Goal: Transaction & Acquisition: Purchase product/service

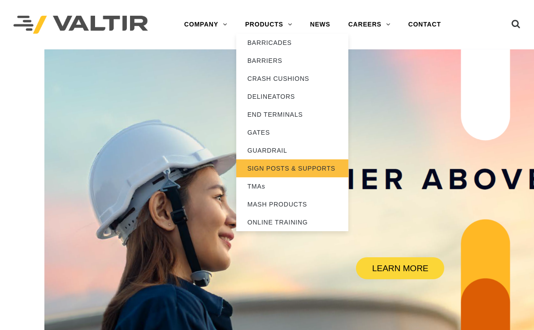
click at [277, 163] on link "SIGN POSTS & SUPPORTS" at bounding box center [292, 168] width 112 height 18
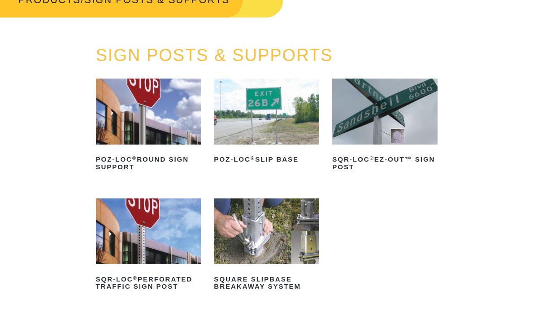
scroll to position [68, 0]
click at [270, 103] on img at bounding box center [266, 111] width 105 height 66
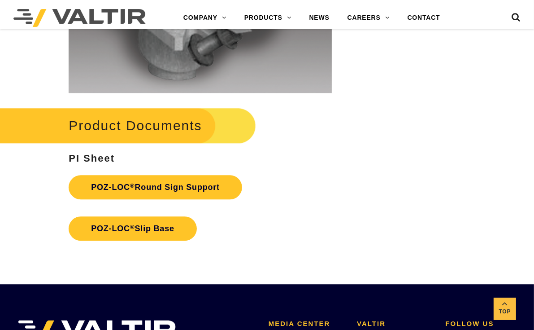
scroll to position [1781, 0]
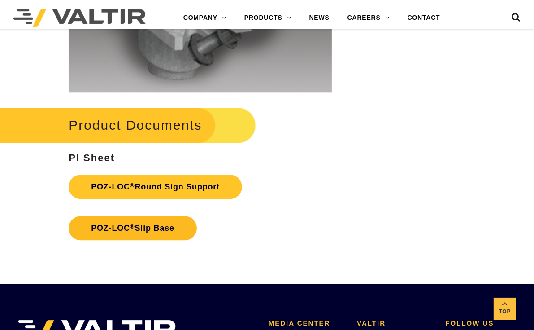
click at [136, 238] on link "POZ-LOC ® Slip Base" at bounding box center [133, 228] width 128 height 24
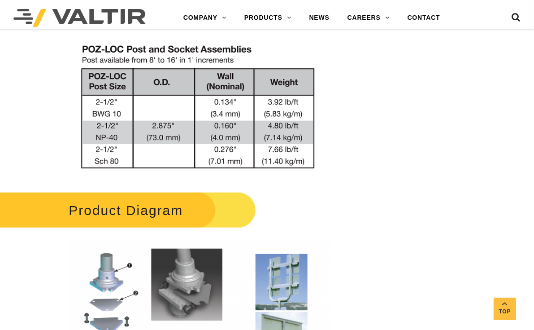
scroll to position [683, 0]
